Goal: Find specific page/section: Find specific page/section

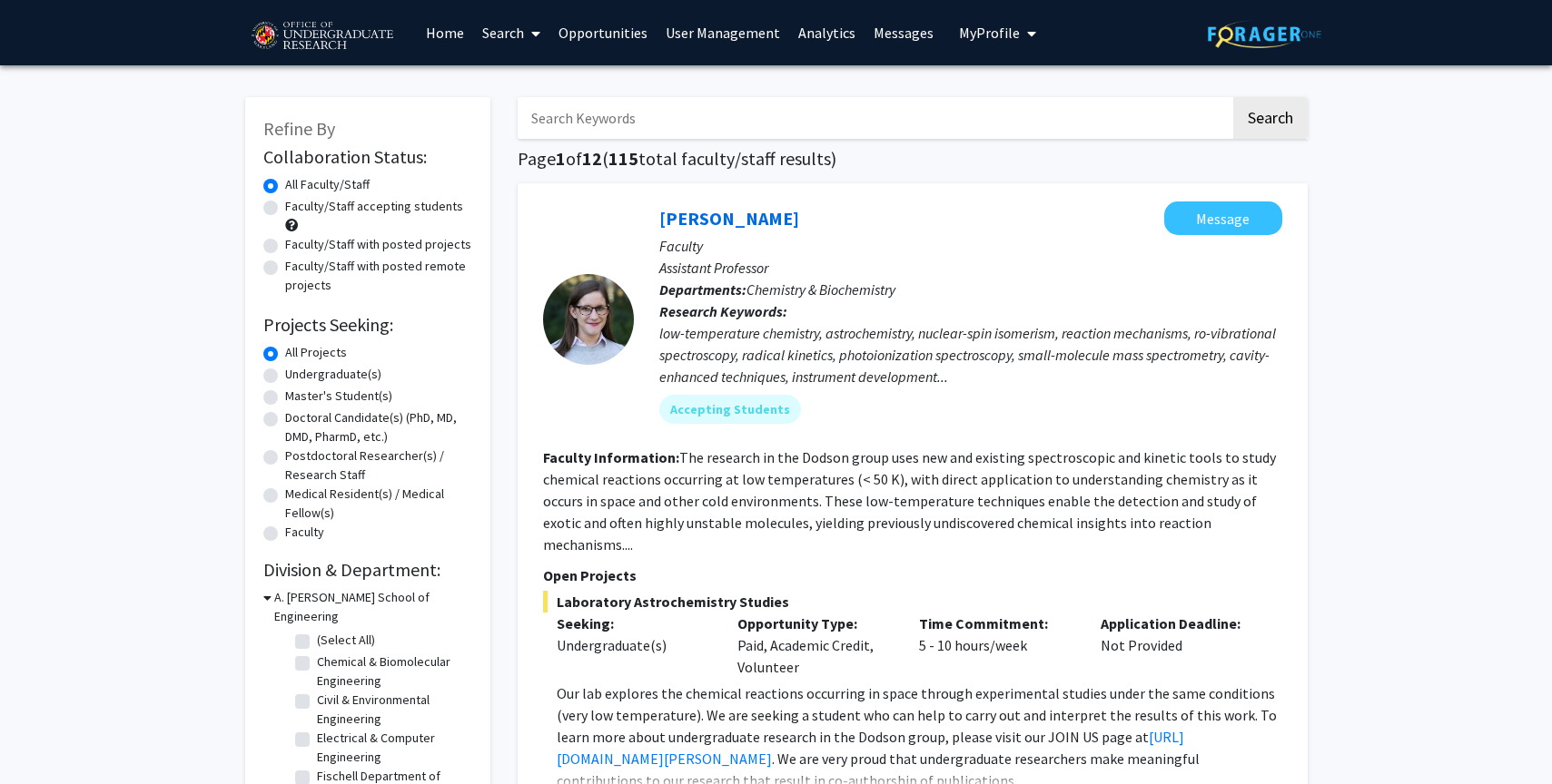
click at [738, 35] on link "User Management" at bounding box center [722, 33] width 132 height 63
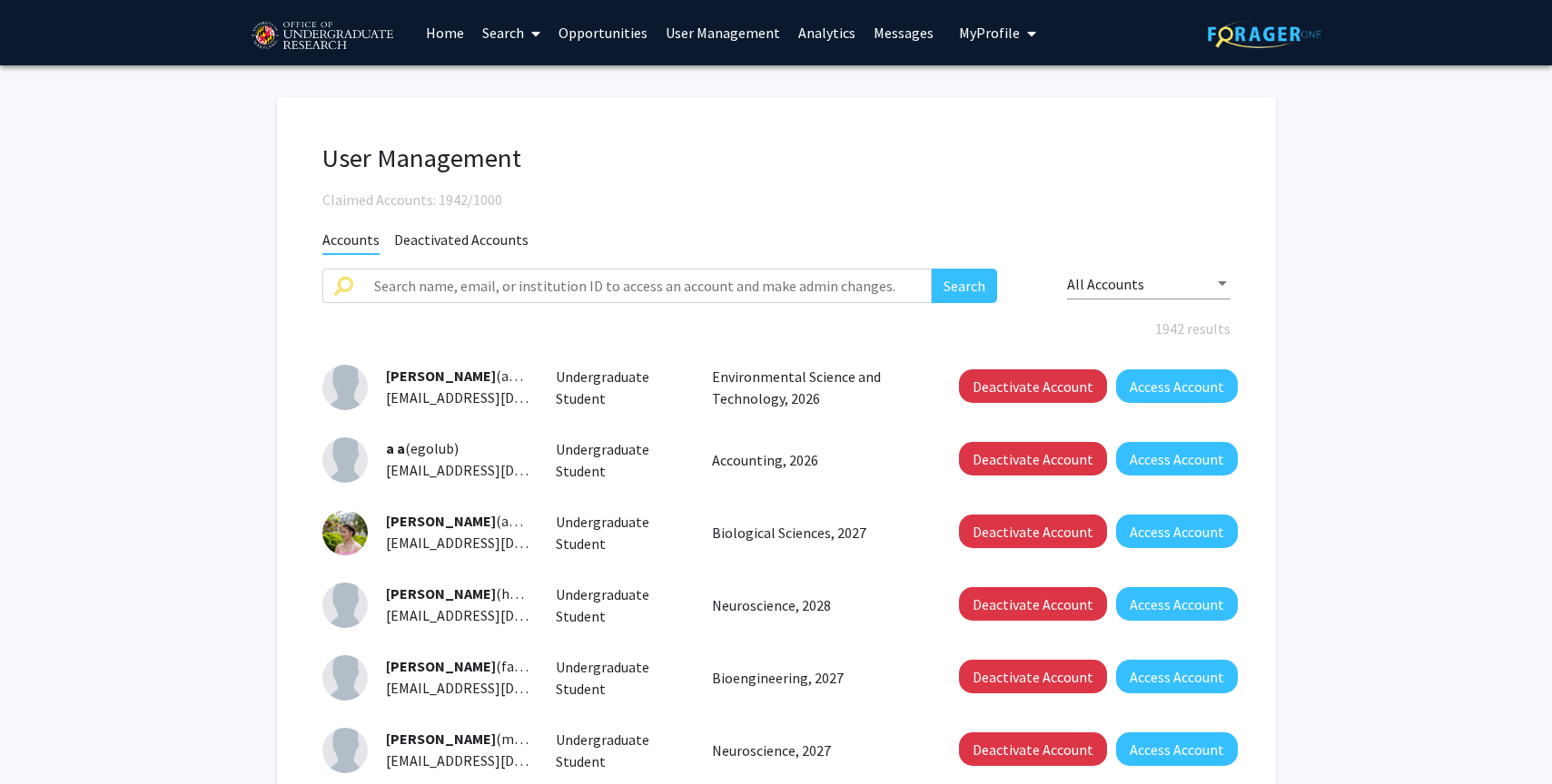
click at [815, 39] on link "Analytics" at bounding box center [827, 33] width 75 height 63
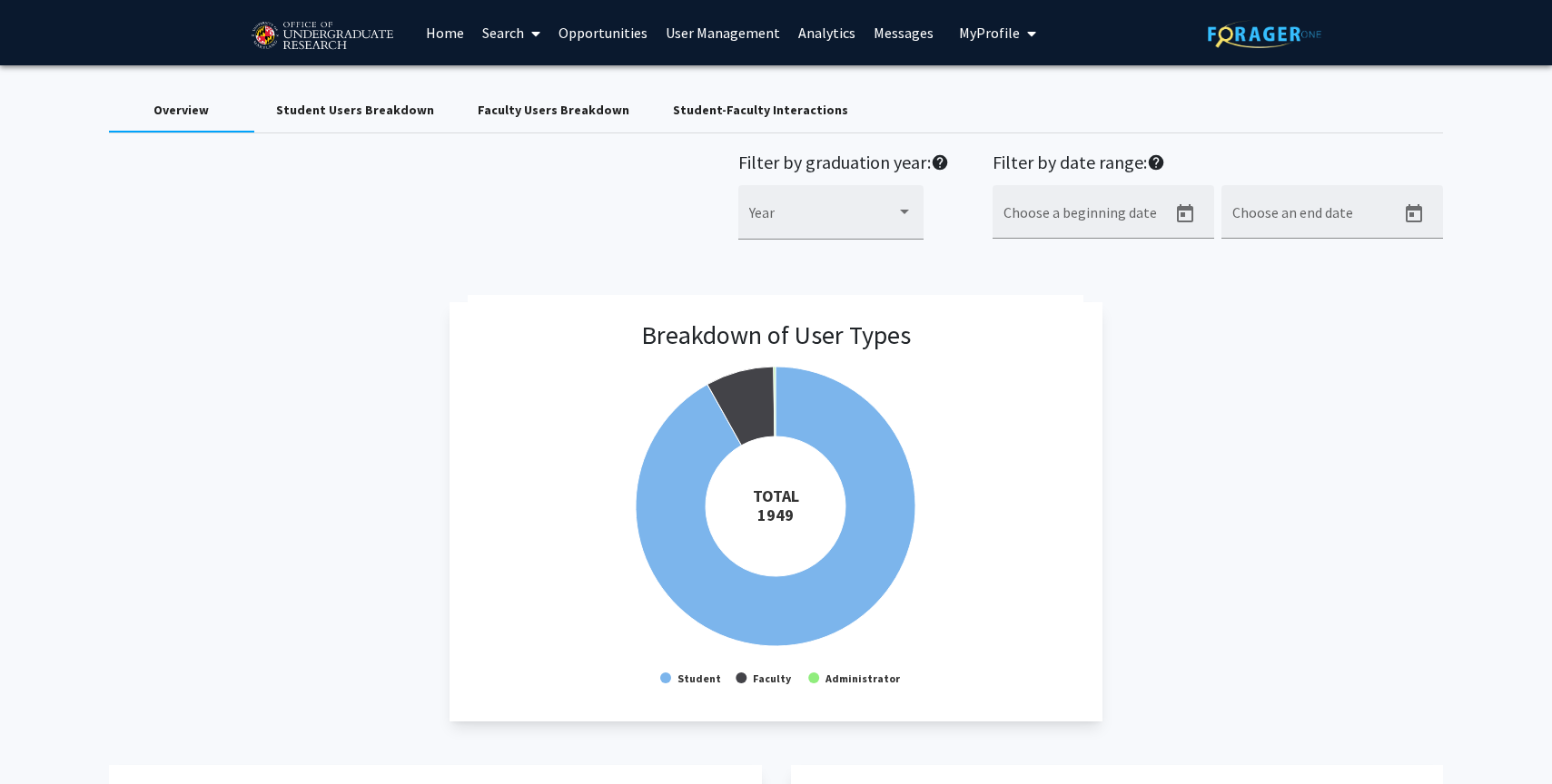
click at [813, 33] on link "Analytics" at bounding box center [827, 33] width 75 height 63
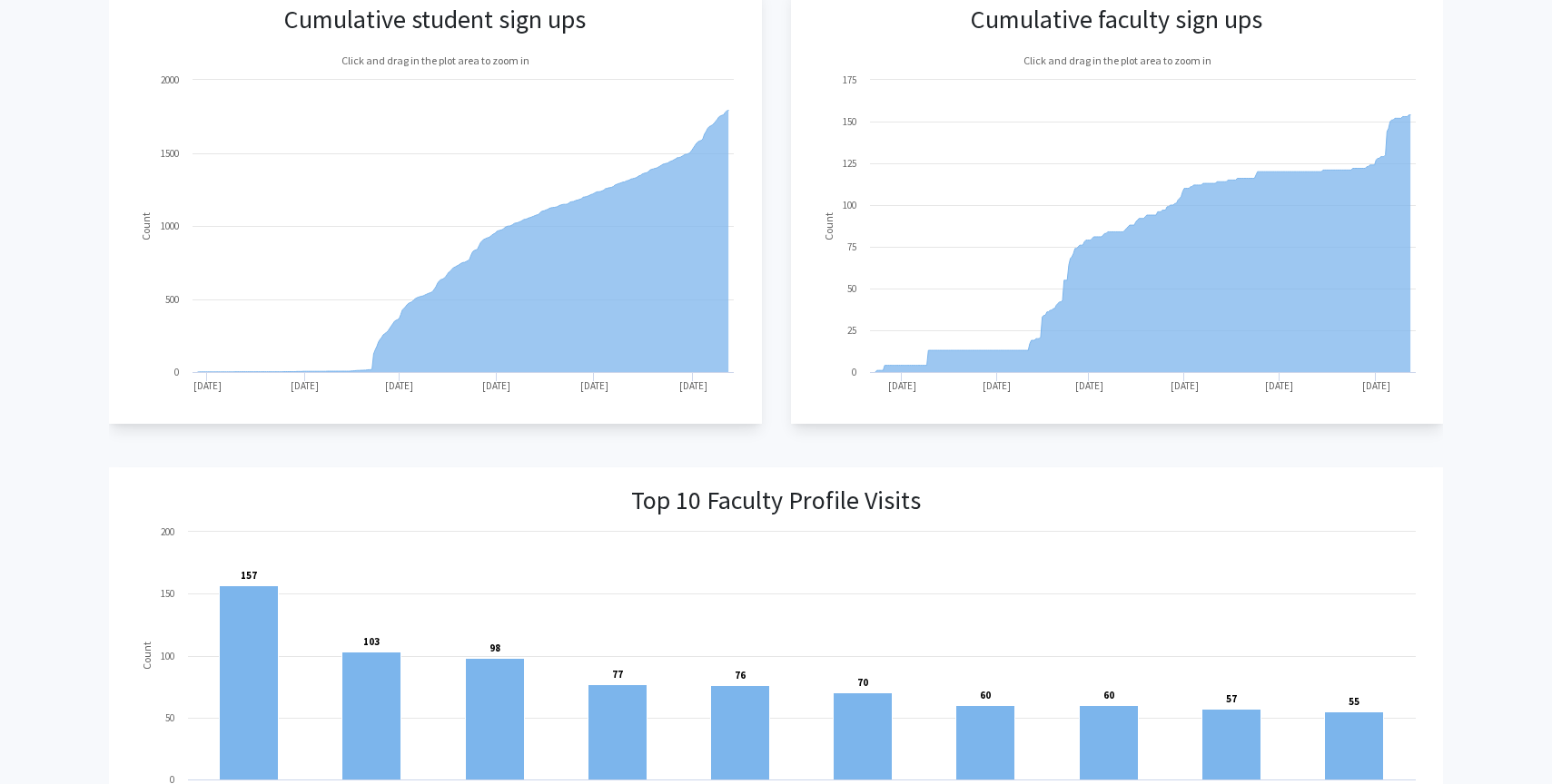
scroll to position [767, 0]
